Goal: Information Seeking & Learning: Compare options

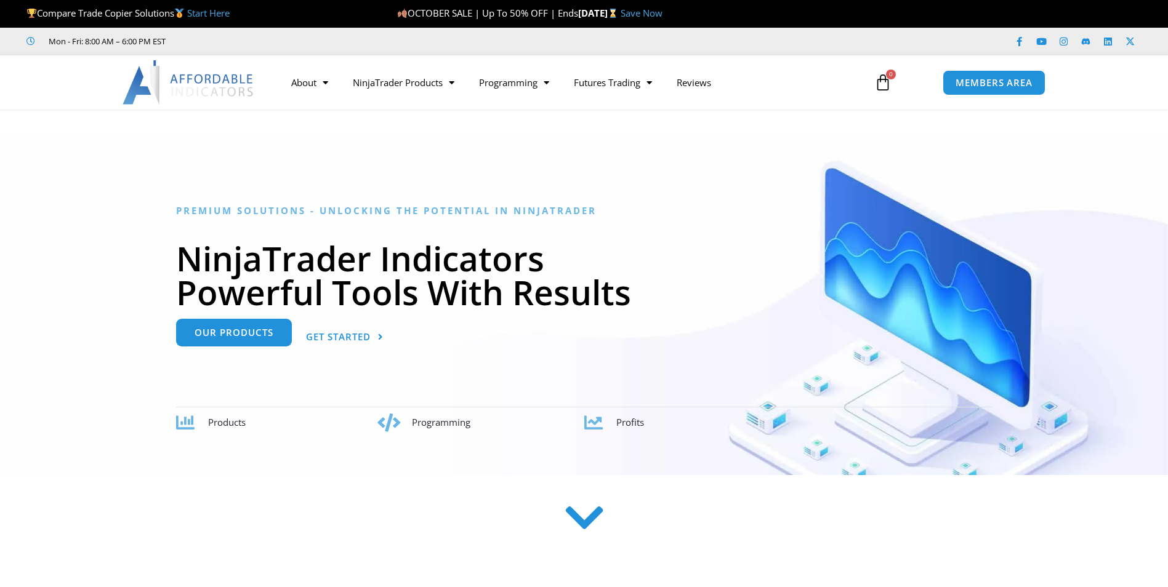
click at [242, 330] on span "Our Products" at bounding box center [233, 334] width 79 height 9
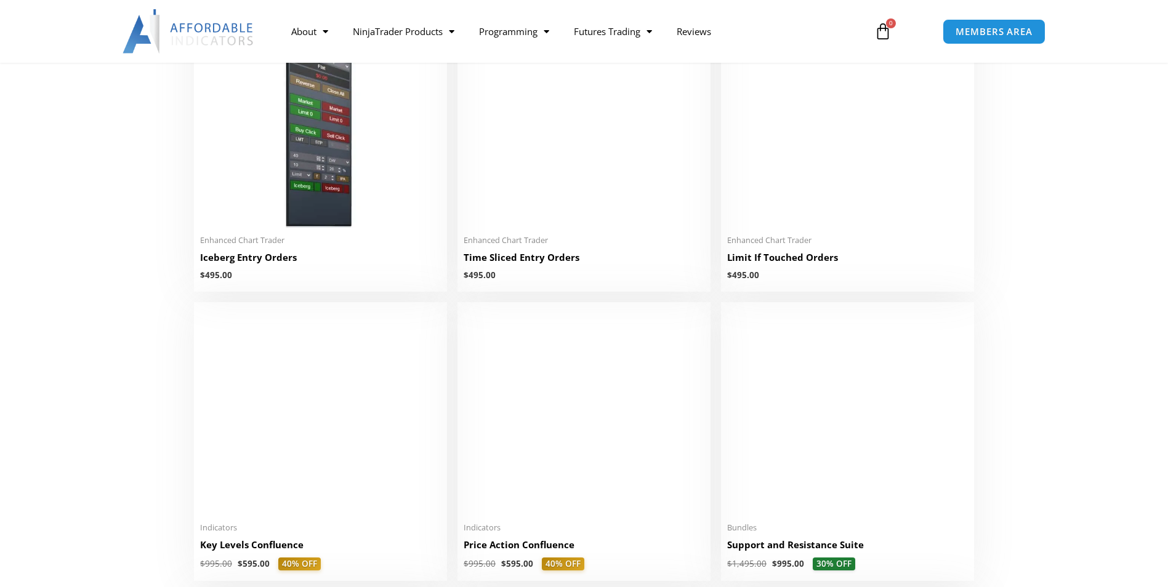
scroll to position [1785, 0]
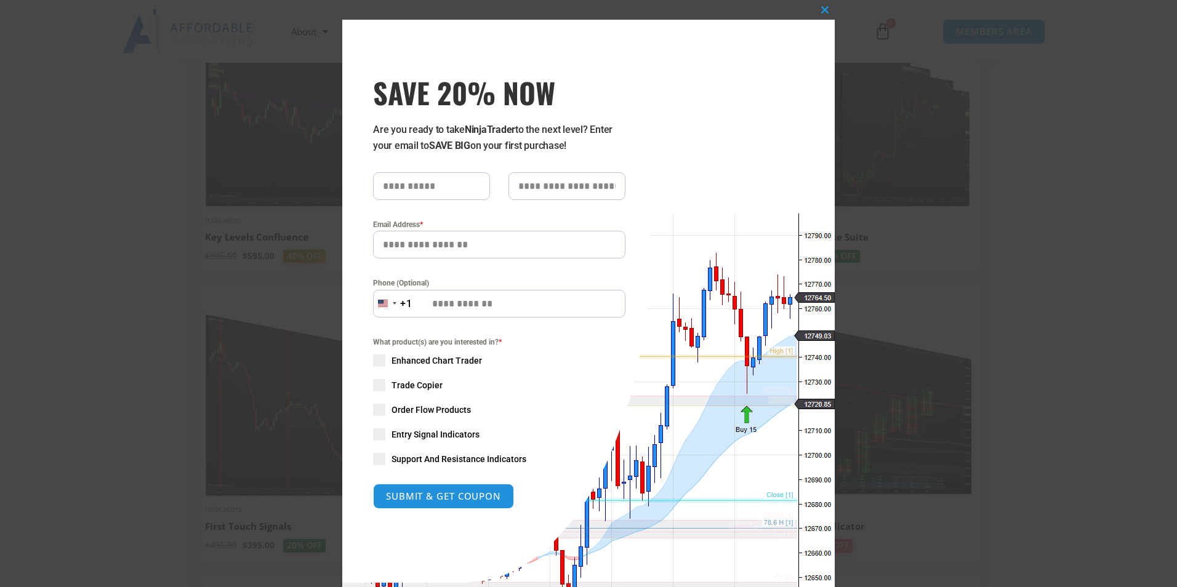
click at [70, 191] on div "Close this module SAVE 20% NOW Are you ready to take NinjaTrader to the next le…" at bounding box center [588, 293] width 1177 height 587
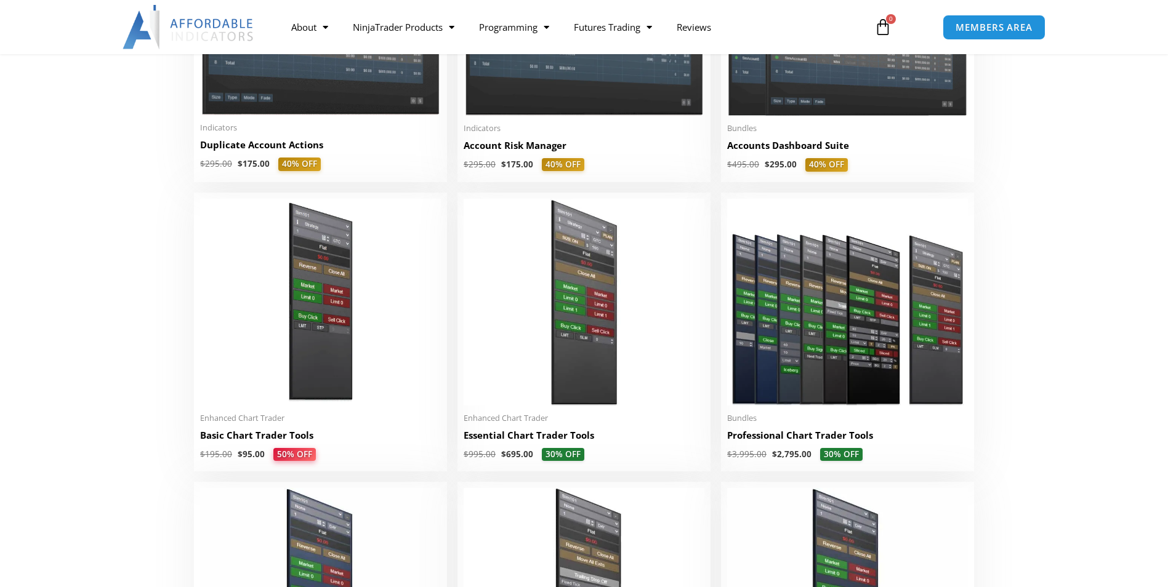
scroll to position [0, 0]
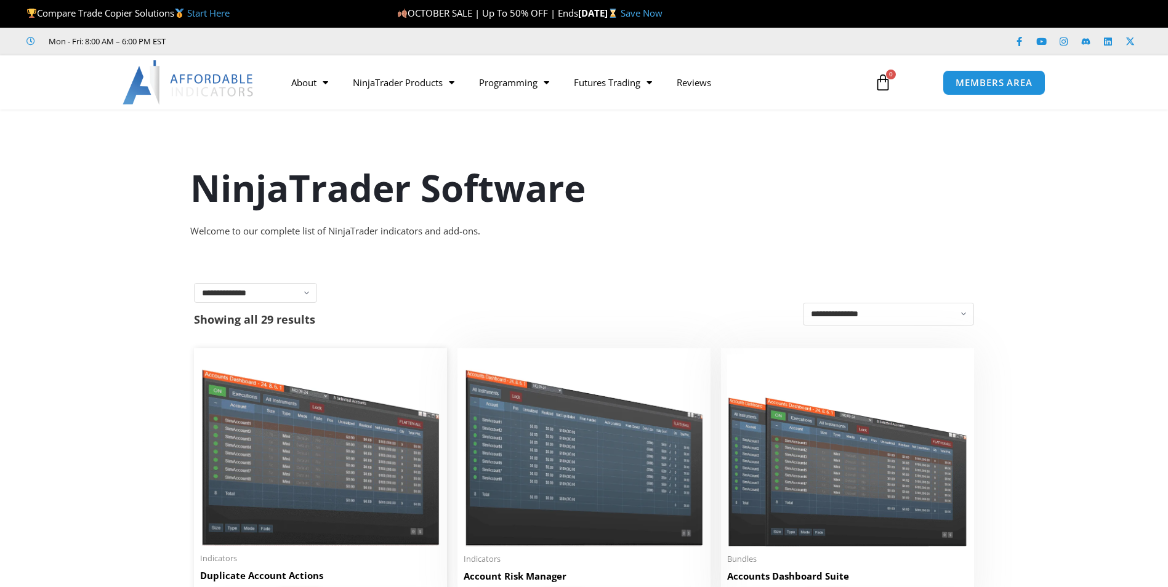
click at [273, 444] on img at bounding box center [320, 450] width 241 height 191
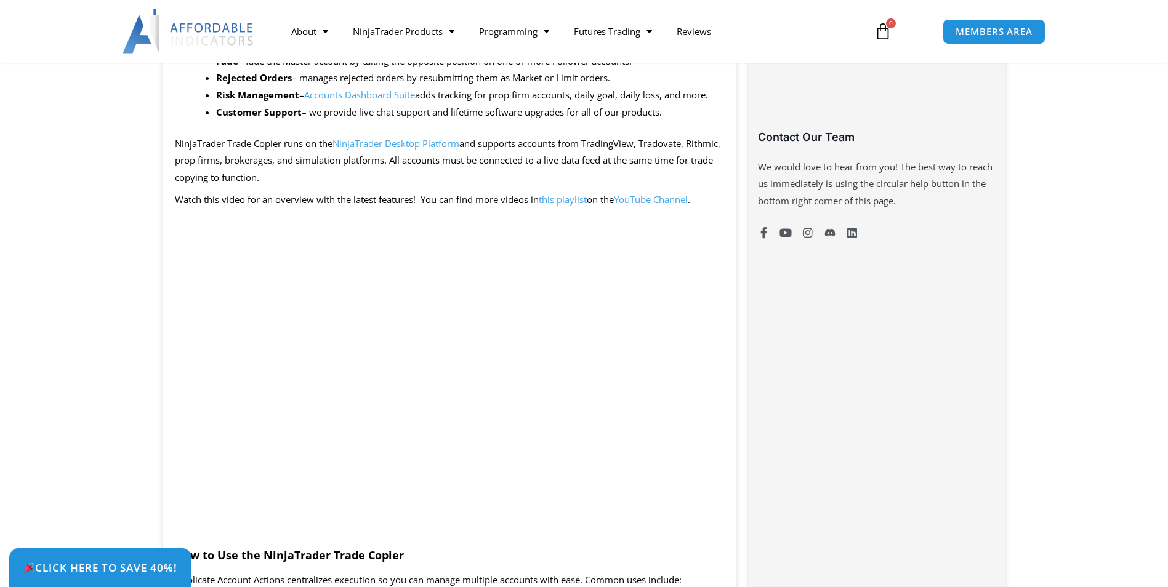
scroll to position [492, 0]
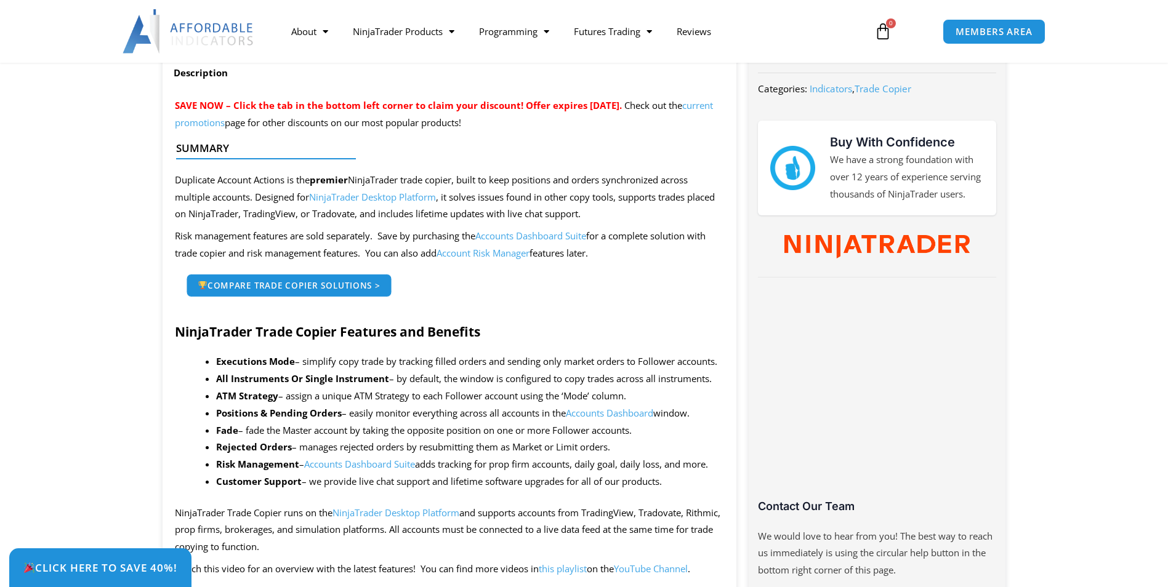
click at [295, 282] on span "Compare Trade Copier Solutions >" at bounding box center [289, 285] width 182 height 9
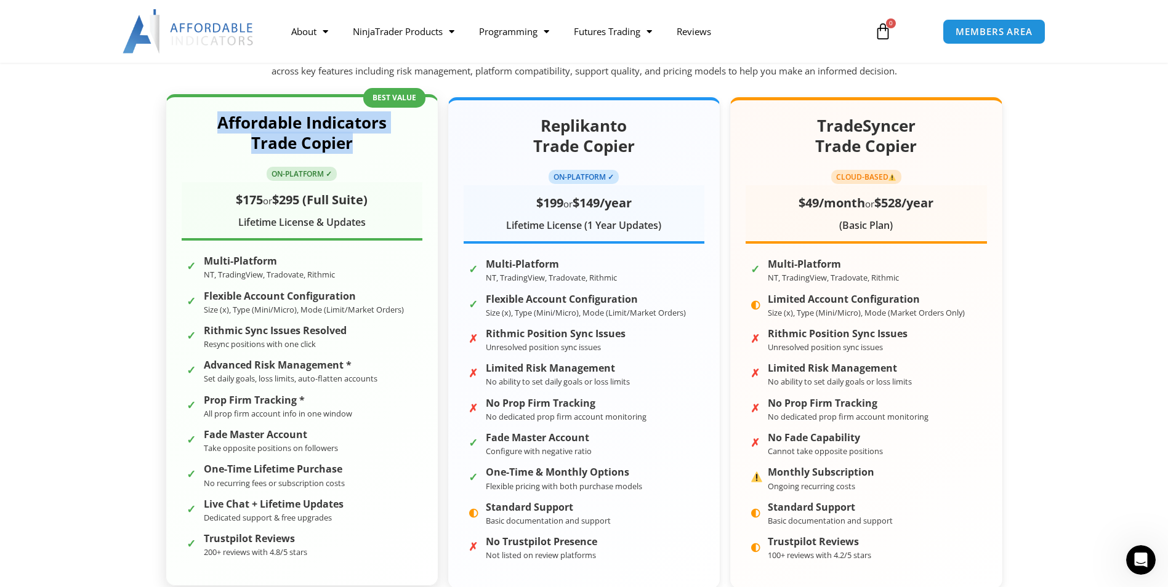
drag, startPoint x: 217, startPoint y: 121, endPoint x: 351, endPoint y: 145, distance: 136.4
click at [351, 145] on h2 "Affordable Indicators Trade Copier" at bounding box center [302, 134] width 241 height 42
copy h2 "Affordable Indicators Trade Copier"
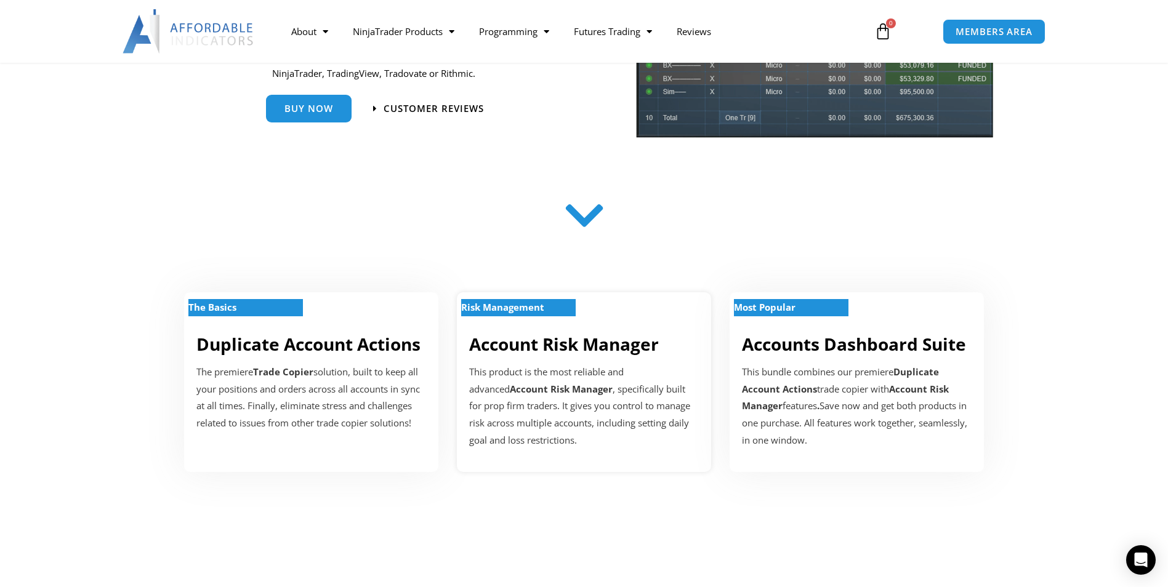
scroll to position [308, 0]
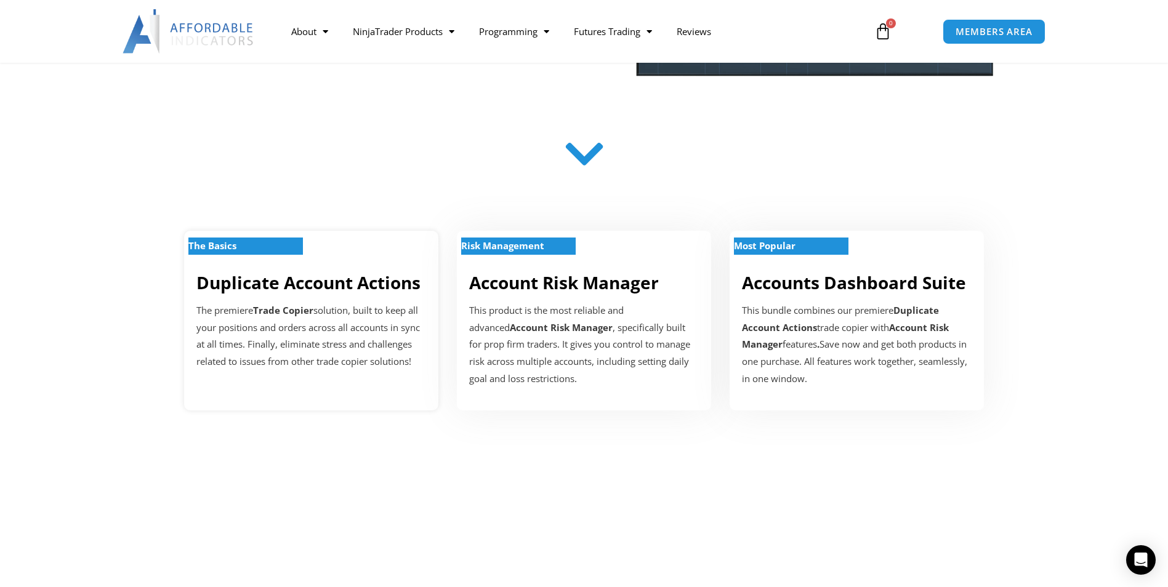
click at [338, 280] on link "Duplicate Account Actions" at bounding box center [308, 282] width 224 height 23
